Goal: Ask a question

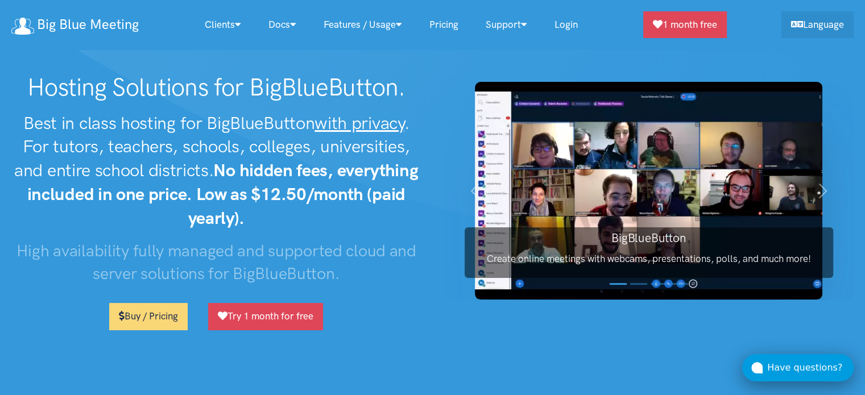
click at [798, 372] on div "Have questions?" at bounding box center [810, 367] width 86 height 15
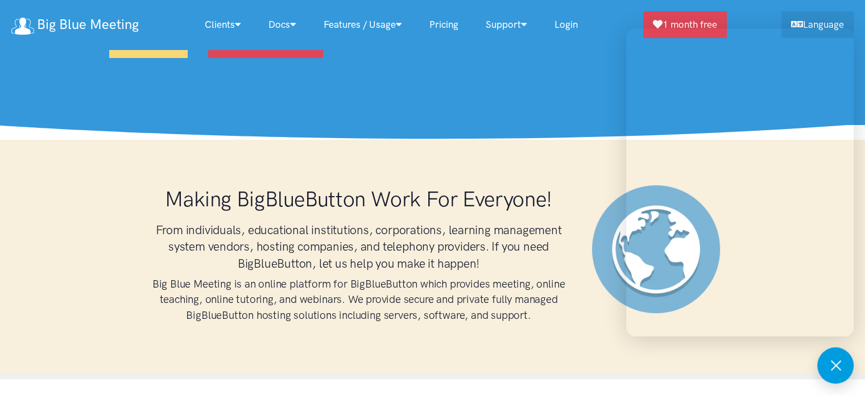
scroll to position [284, 0]
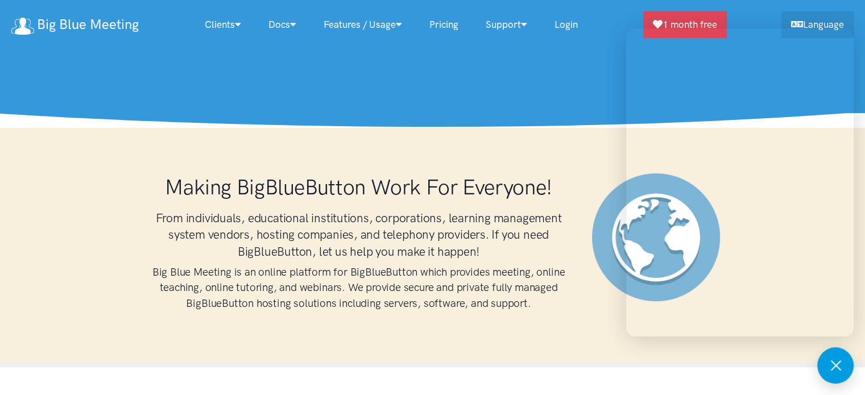
click at [446, 139] on div "Making BigBlueButton Work For Everyone! From individuals, educational instituti…" at bounding box center [432, 247] width 865 height 239
click at [446, 138] on div "Making BigBlueButton Work For Everyone! From individuals, educational instituti…" at bounding box center [432, 247] width 865 height 239
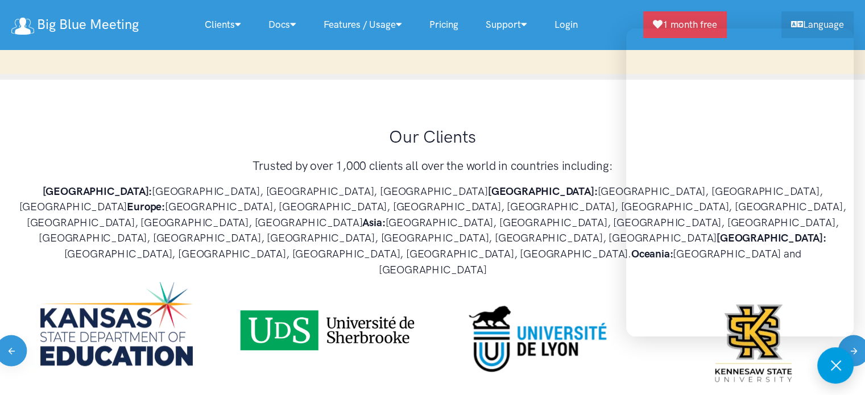
scroll to position [796, 0]
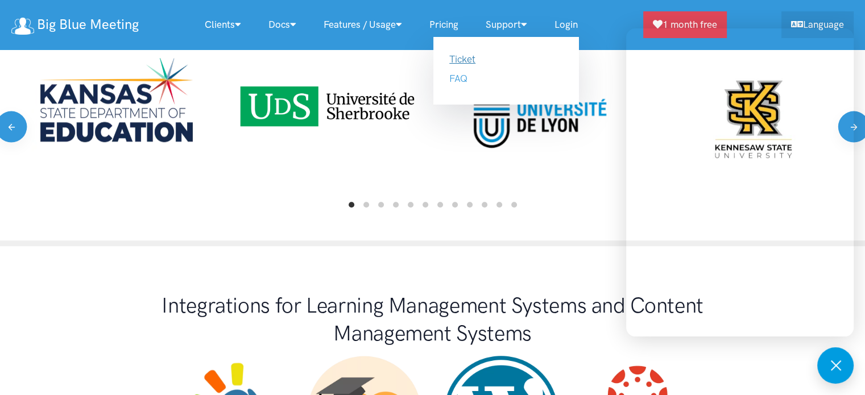
click at [471, 61] on link "Ticket" at bounding box center [462, 58] width 26 height 11
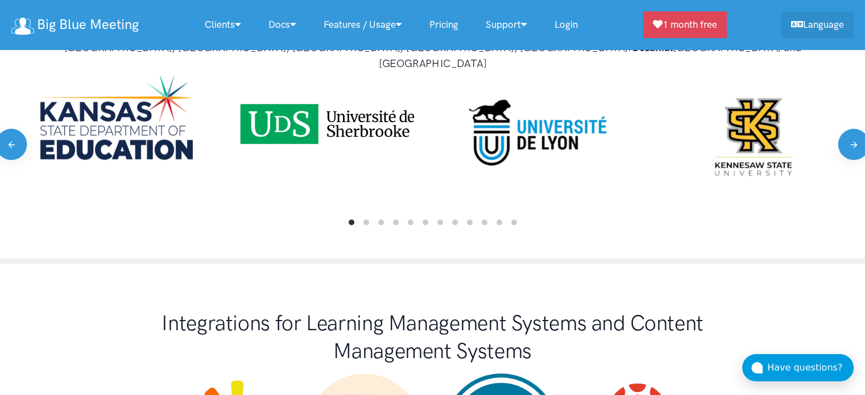
scroll to position [778, 0]
drag, startPoint x: 816, startPoint y: 371, endPoint x: 799, endPoint y: 366, distance: 18.5
click at [816, 371] on div "Have questions?" at bounding box center [810, 367] width 86 height 15
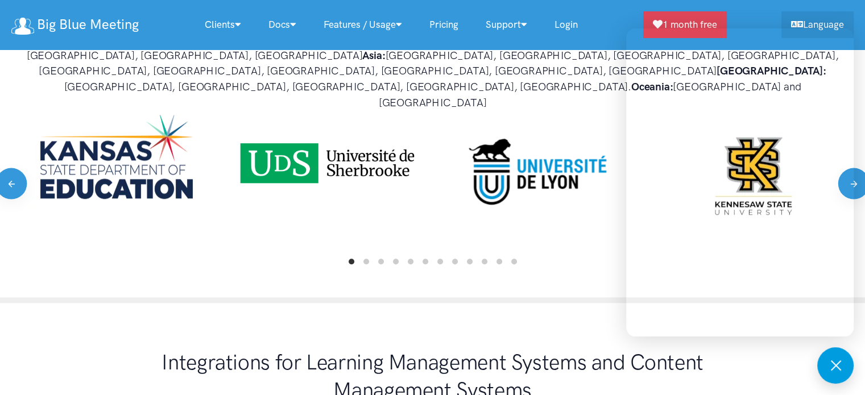
scroll to position [721, 0]
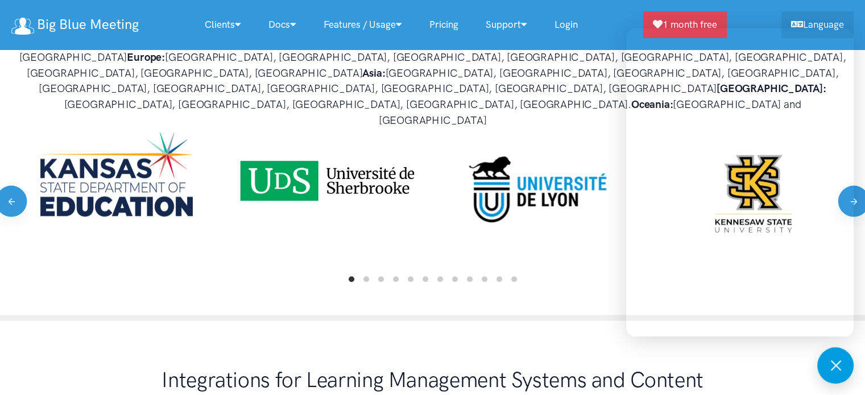
click at [572, 271] on div "Our Clients Trusted by over 1,000 clients all over the world in countries inclu…" at bounding box center [432, 125] width 865 height 391
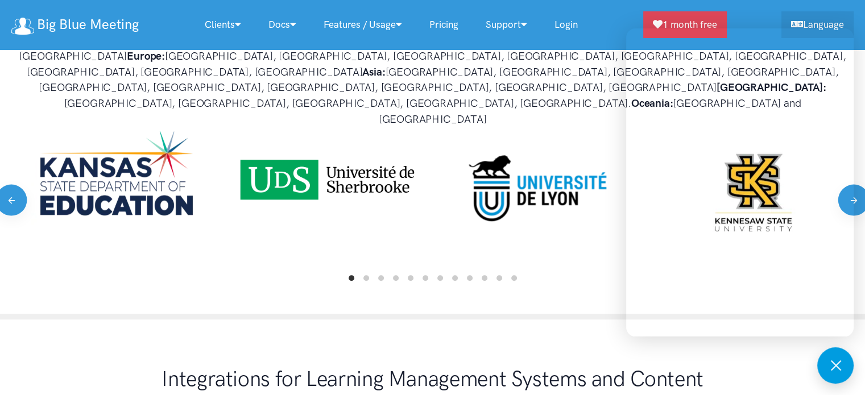
scroll to position [665, 0]
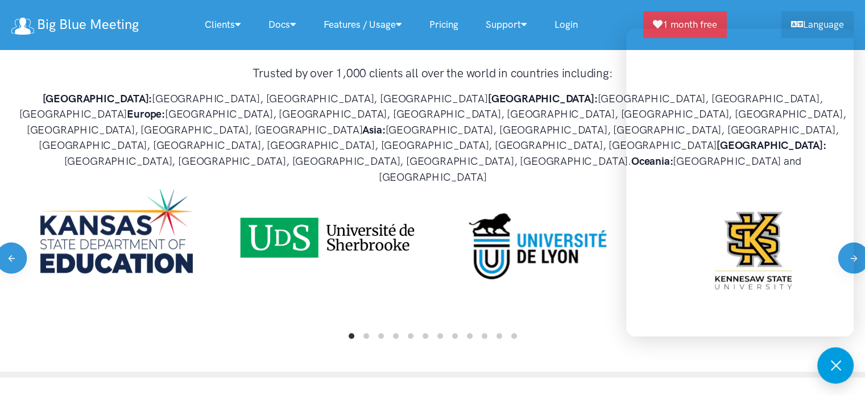
click at [587, 304] on div "Our Clients Trusted by over 1,000 clients all over the world in countries inclu…" at bounding box center [432, 182] width 865 height 391
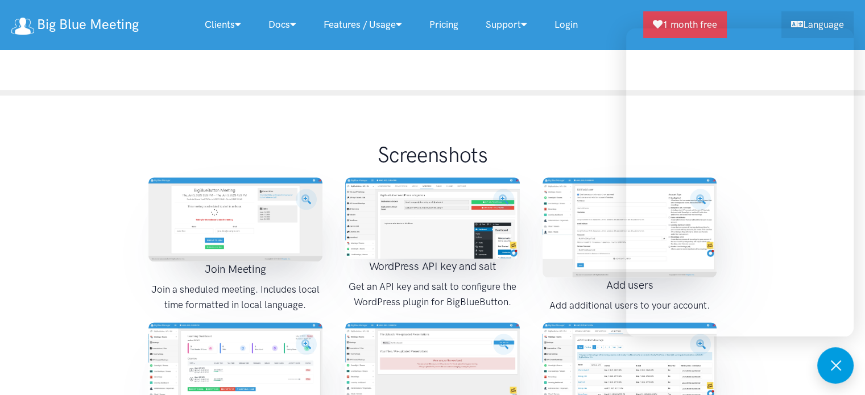
scroll to position [1403, 0]
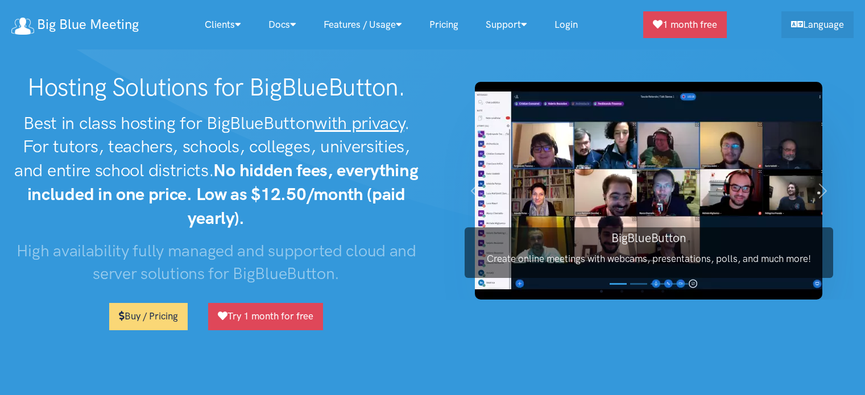
scroll to position [1403, 0]
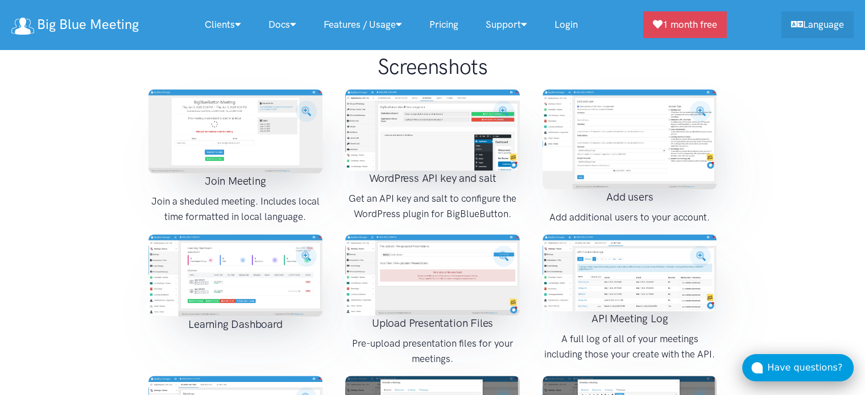
click at [786, 368] on div "Have questions?" at bounding box center [810, 367] width 86 height 15
